Goal: Task Accomplishment & Management: Manage account settings

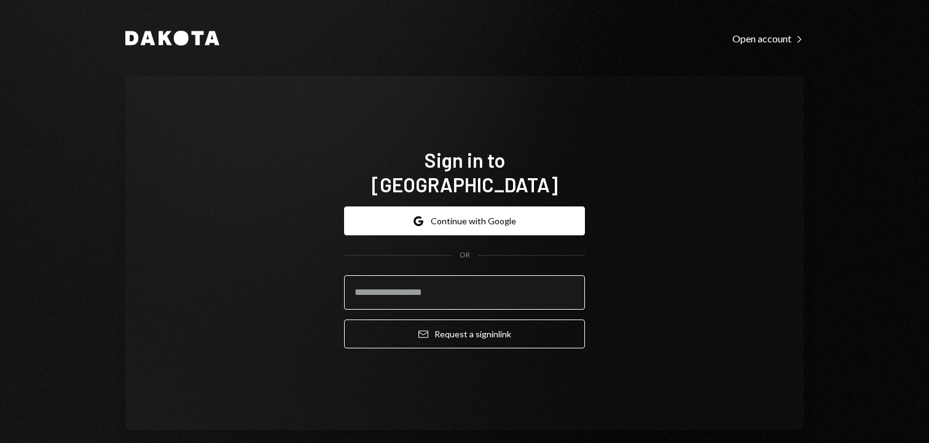
click at [449, 275] on input "email" at bounding box center [464, 292] width 241 height 34
type input "*"
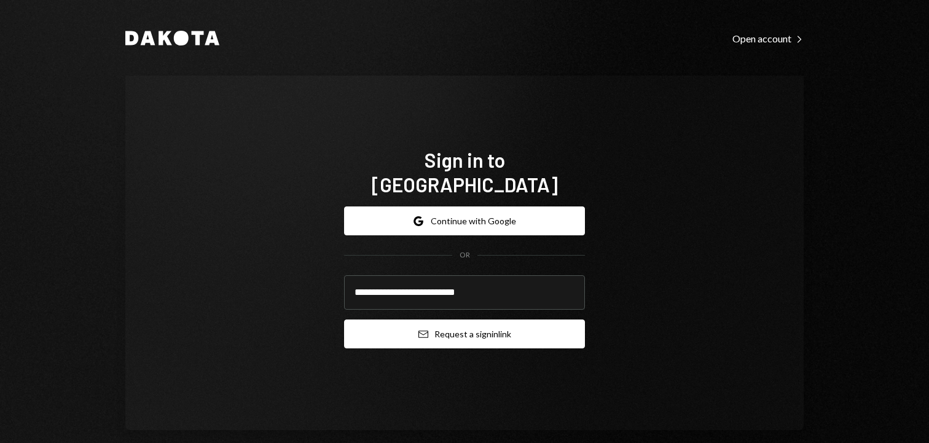
type input "**********"
click at [459, 326] on button "Email Request a sign in link" at bounding box center [464, 333] width 241 height 29
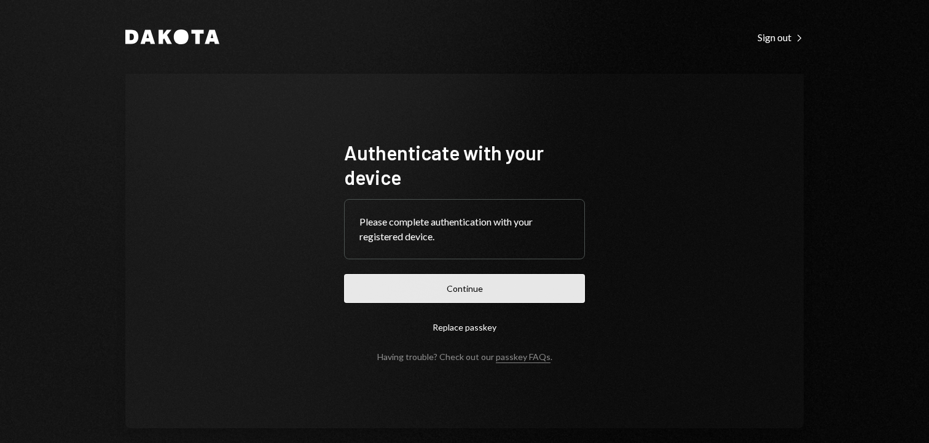
click at [367, 294] on button "Continue" at bounding box center [464, 288] width 241 height 29
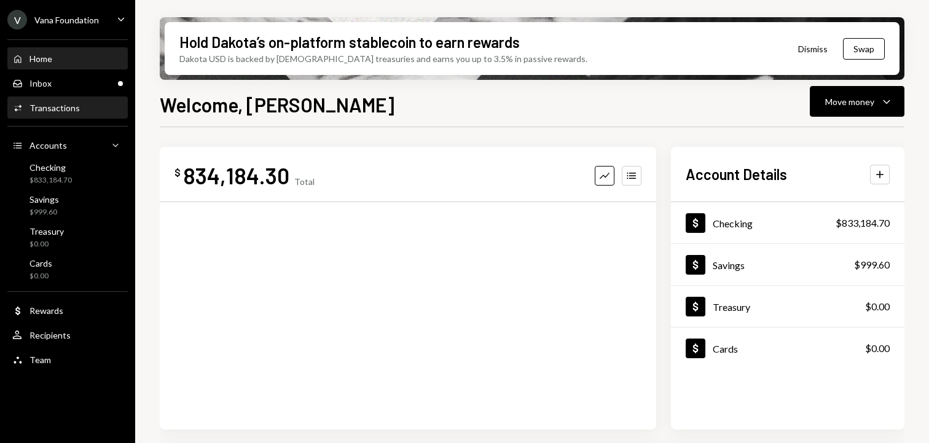
click at [66, 109] on div "Transactions" at bounding box center [54, 108] width 50 height 10
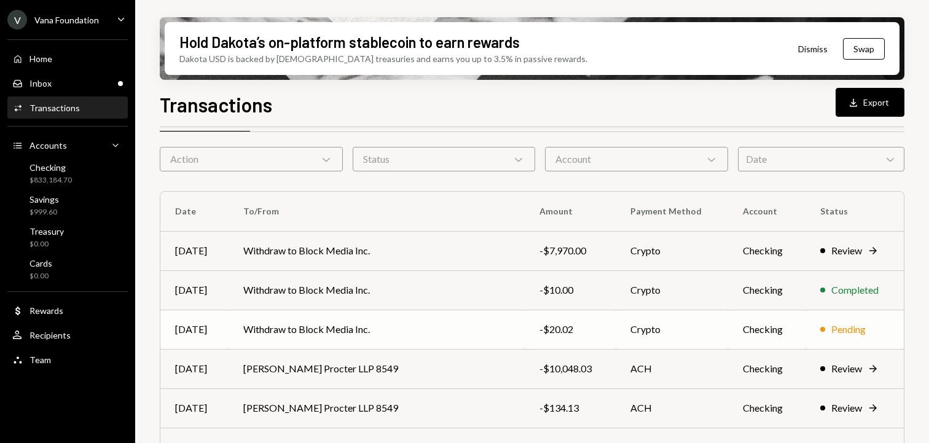
scroll to position [41, 0]
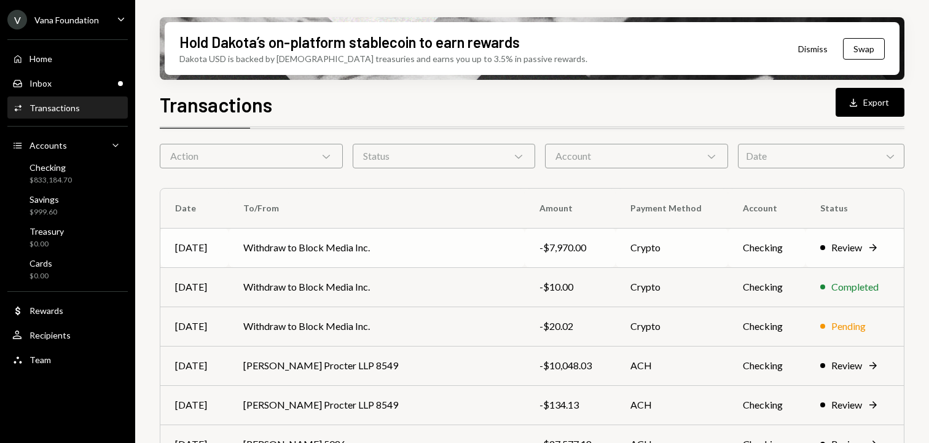
click at [646, 252] on td "Crypto" at bounding box center [672, 247] width 112 height 39
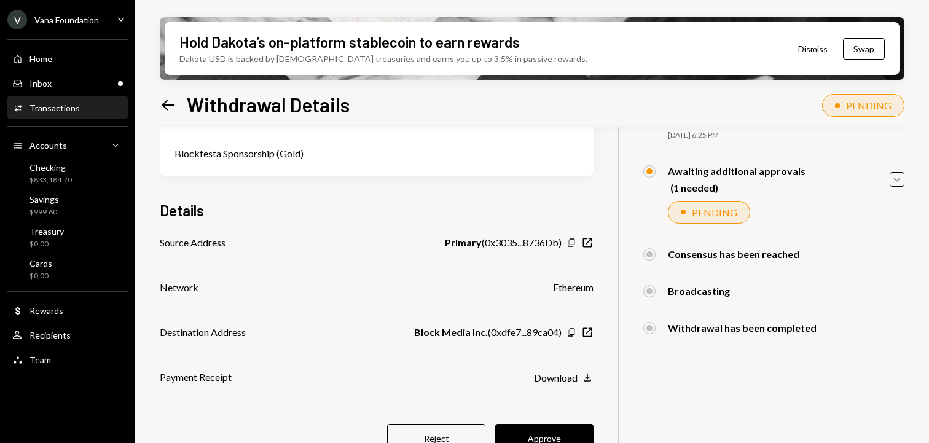
scroll to position [112, 0]
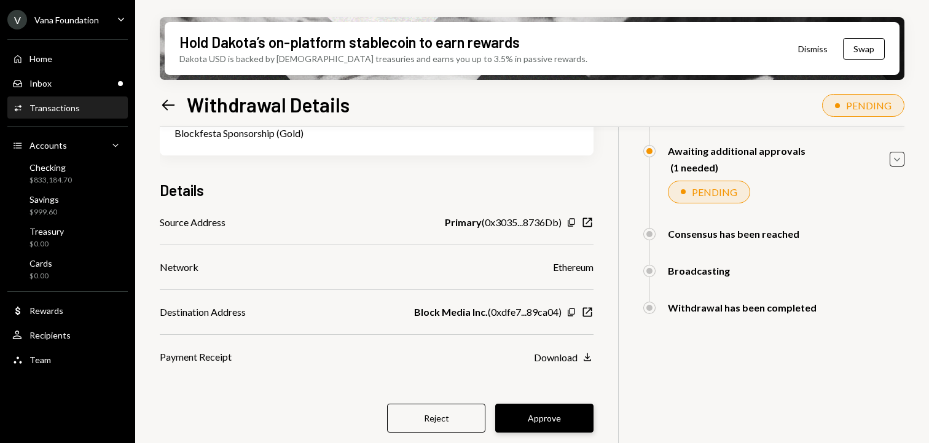
click at [548, 429] on button "Approve" at bounding box center [544, 418] width 98 height 29
